Goal: Information Seeking & Learning: Find specific page/section

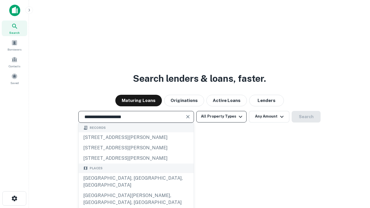
click at [136, 190] on div "[GEOGRAPHIC_DATA], [GEOGRAPHIC_DATA], [GEOGRAPHIC_DATA]" at bounding box center [136, 181] width 115 height 17
click at [221, 116] on button "All Property Types" at bounding box center [221, 117] width 50 height 12
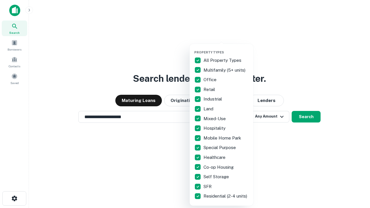
type input "**********"
click at [226, 49] on button "button" at bounding box center [226, 49] width 64 height 0
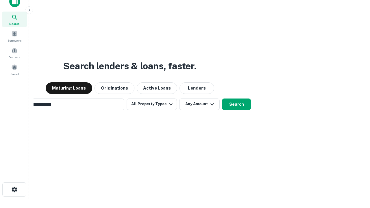
scroll to position [9, 0]
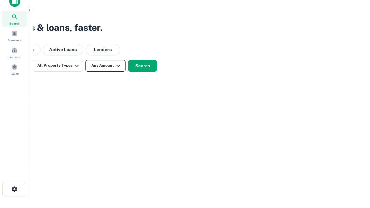
click at [106, 66] on button "Any Amount" at bounding box center [105, 66] width 40 height 12
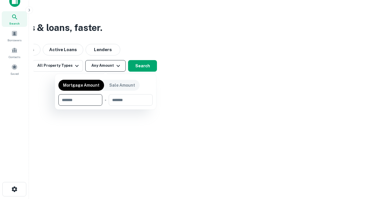
type input "*******"
click at [106, 106] on button "button" at bounding box center [105, 106] width 94 height 0
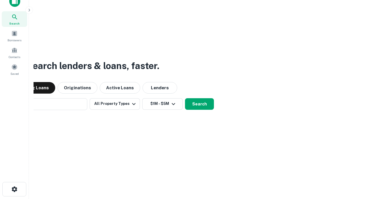
scroll to position [9, 0]
click at [185, 99] on button "Search" at bounding box center [199, 105] width 29 height 12
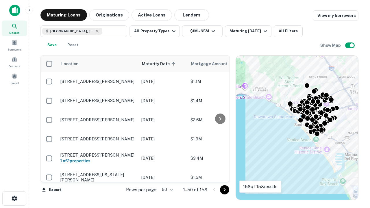
click at [167, 190] on body "Search Borrowers Contacts Saved Maturing Loans Originations Active Loans Lender…" at bounding box center [185, 104] width 370 height 208
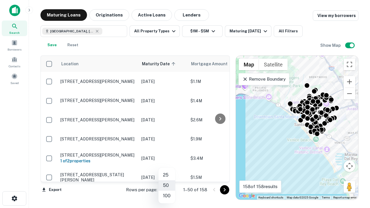
click at [167, 175] on li "25" at bounding box center [166, 175] width 17 height 10
